Goal: Task Accomplishment & Management: Complete application form

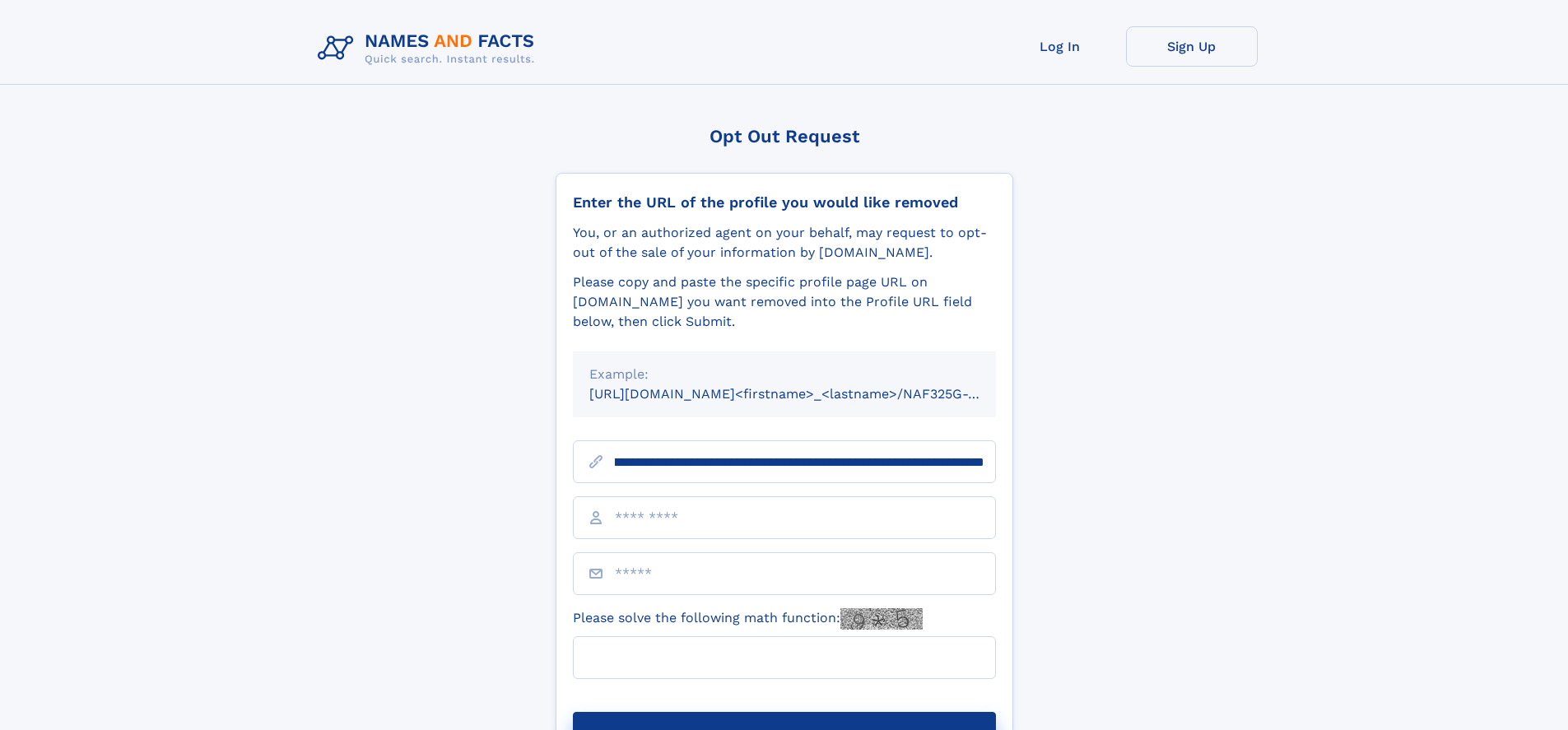
scroll to position [0, 188]
type input "**********"
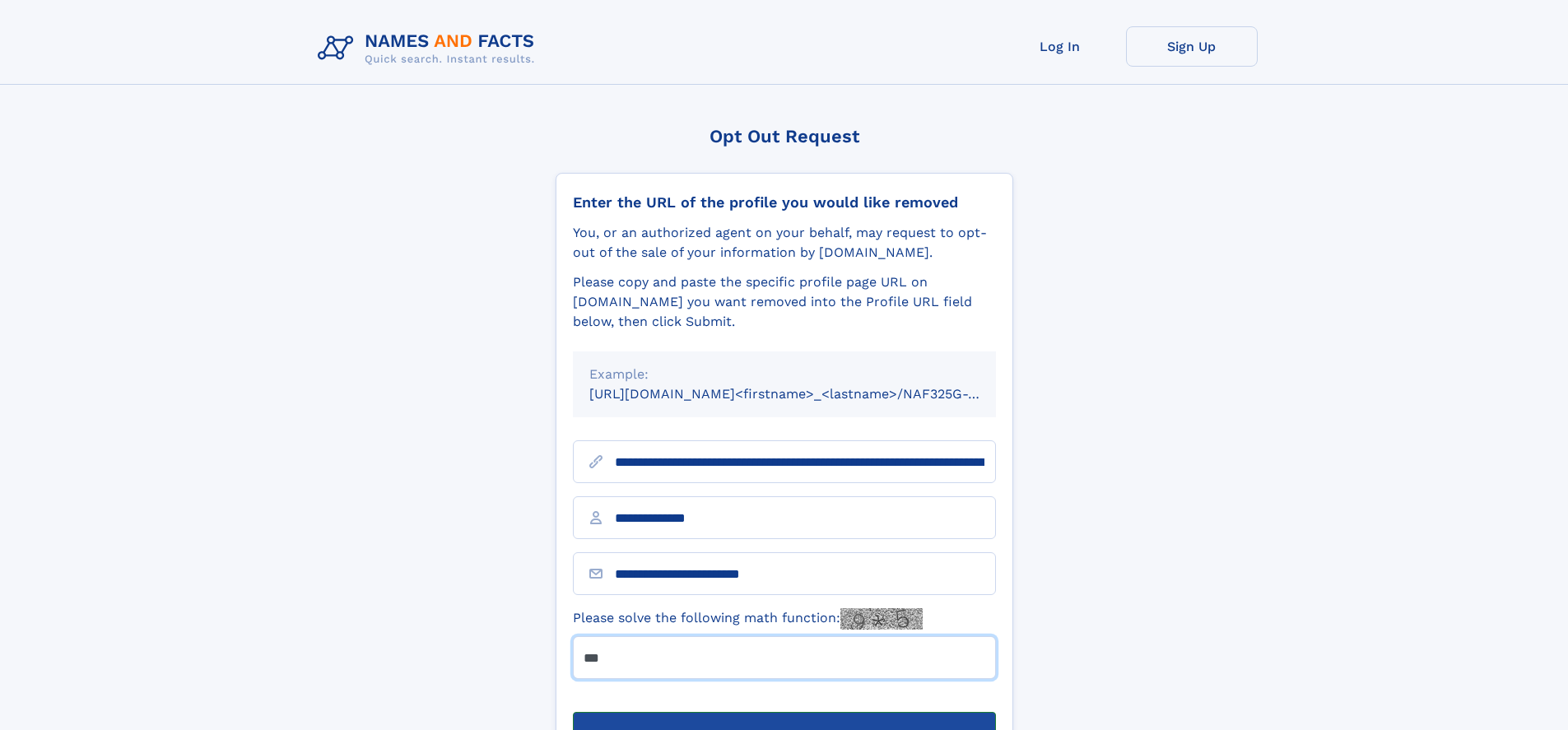
type input "***"
click at [784, 713] on button "Submit Opt Out Request" at bounding box center [784, 739] width 423 height 52
